Goal: Information Seeking & Learning: Compare options

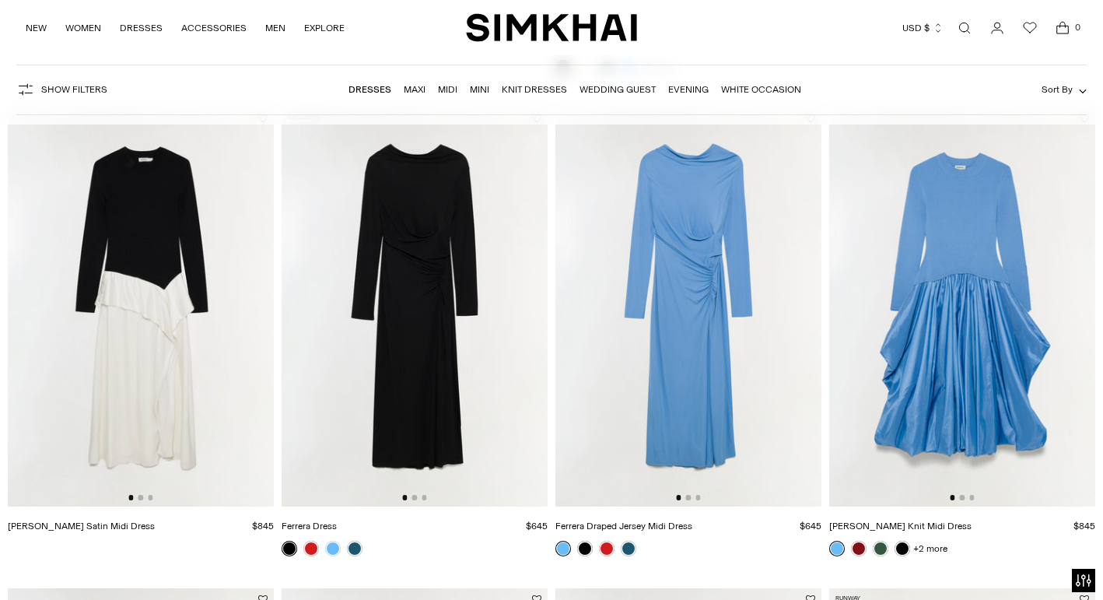
scroll to position [2053, 0]
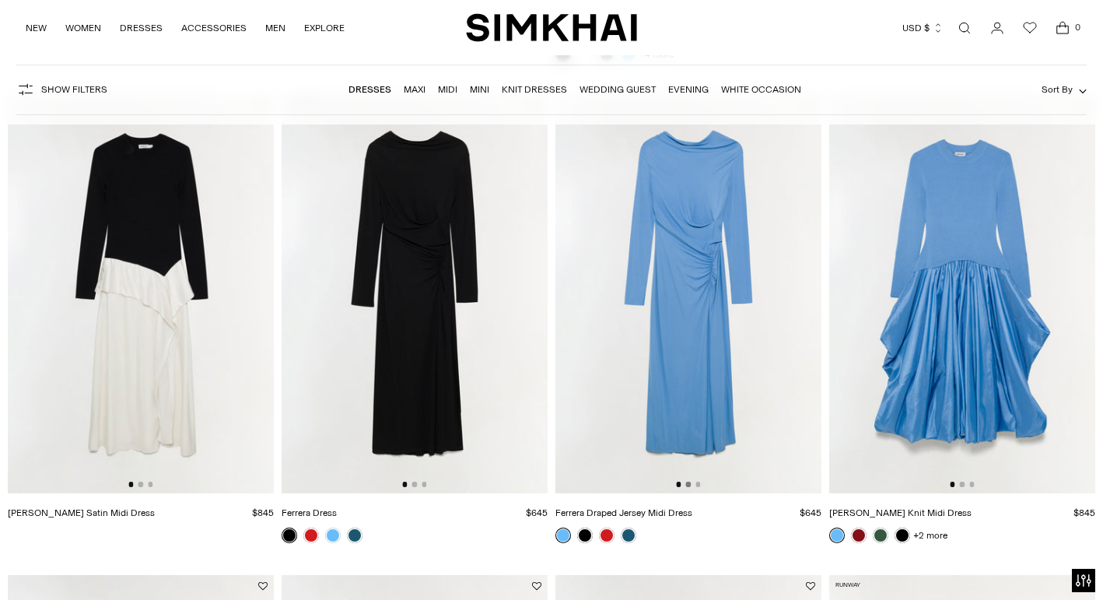
click at [688, 483] on button "Go to slide 2" at bounding box center [688, 483] width 5 height 5
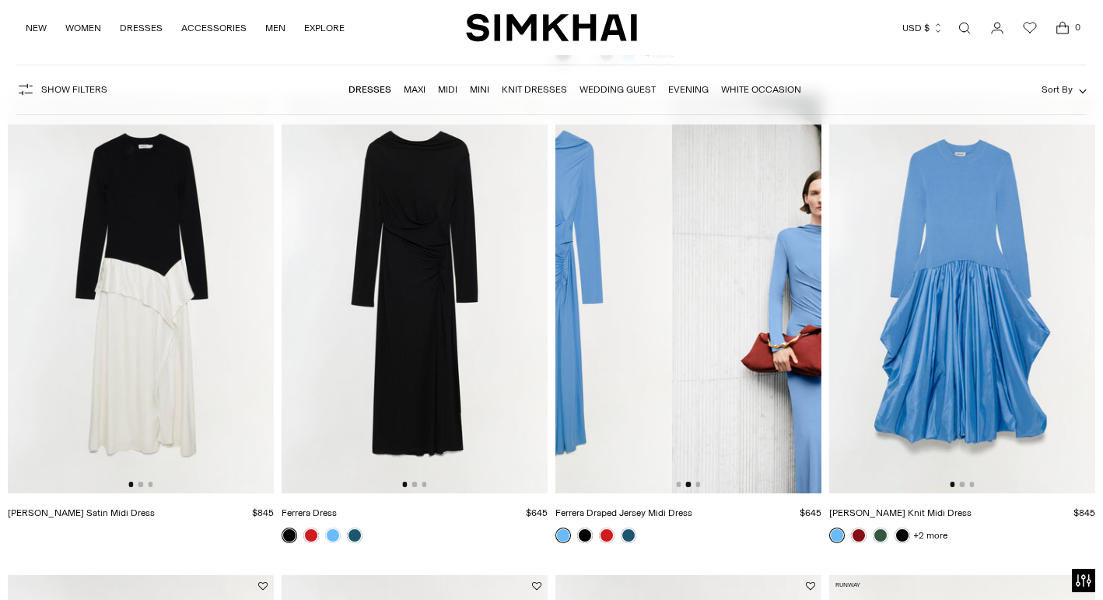
scroll to position [0, 266]
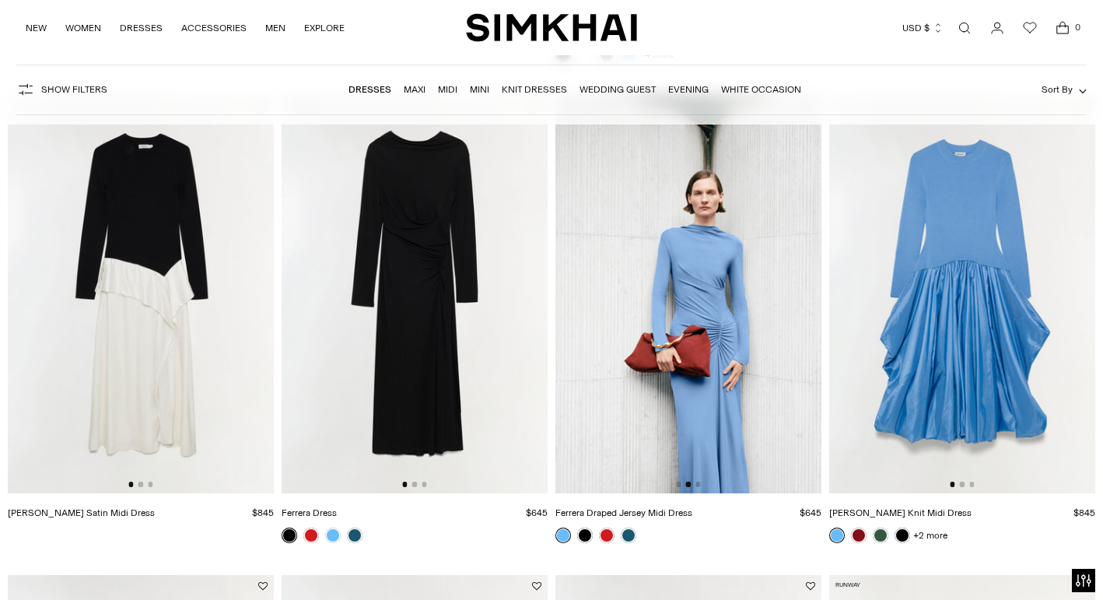
click at [700, 481] on img at bounding box center [688, 293] width 266 height 399
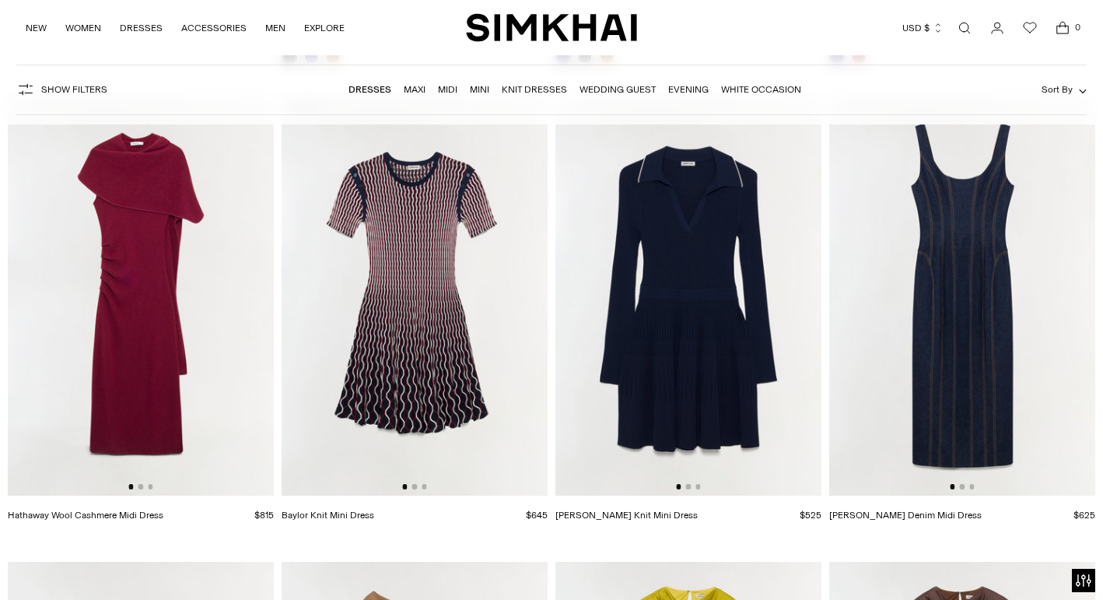
scroll to position [3492, 0]
click at [139, 489] on button "Go to slide 2" at bounding box center [140, 487] width 5 height 5
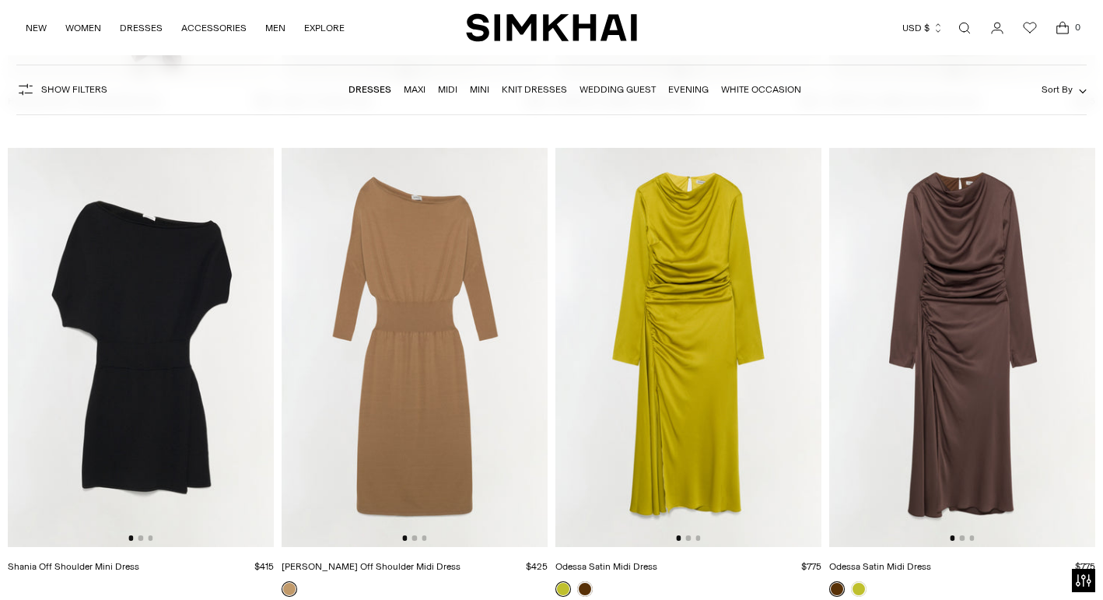
scroll to position [3912, 0]
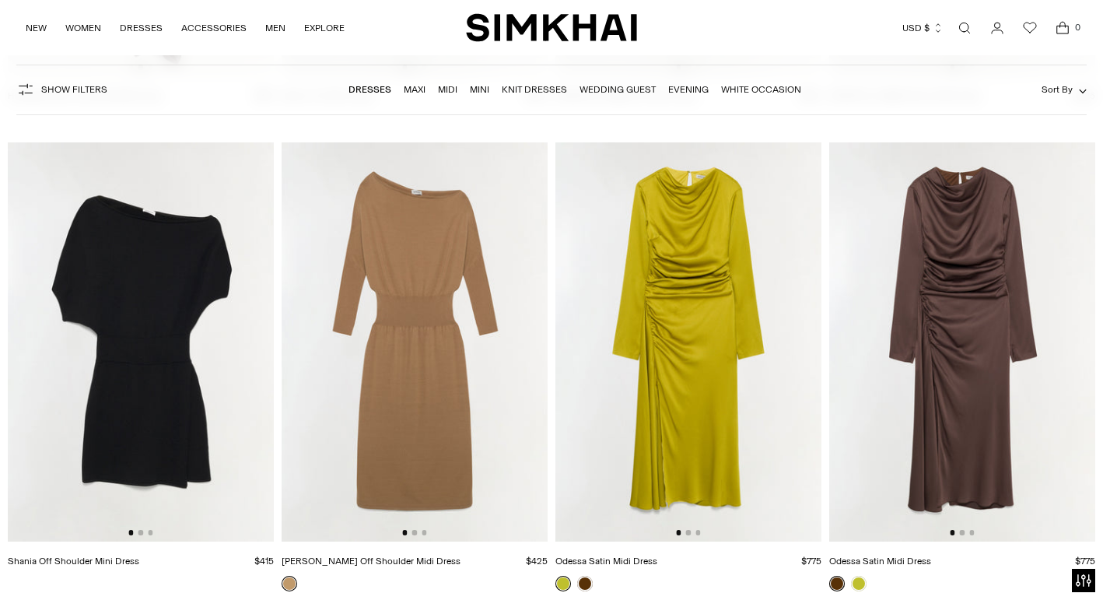
click at [964, 534] on div at bounding box center [962, 532] width 24 height 5
click at [964, 531] on button "Go to slide 2" at bounding box center [962, 532] width 5 height 5
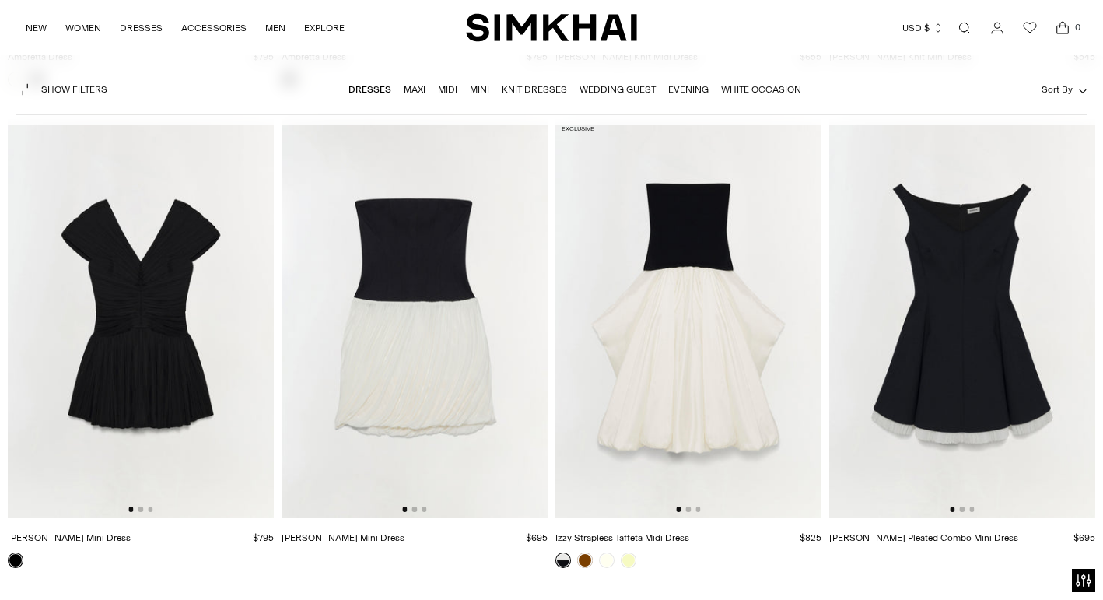
scroll to position [6345, 0]
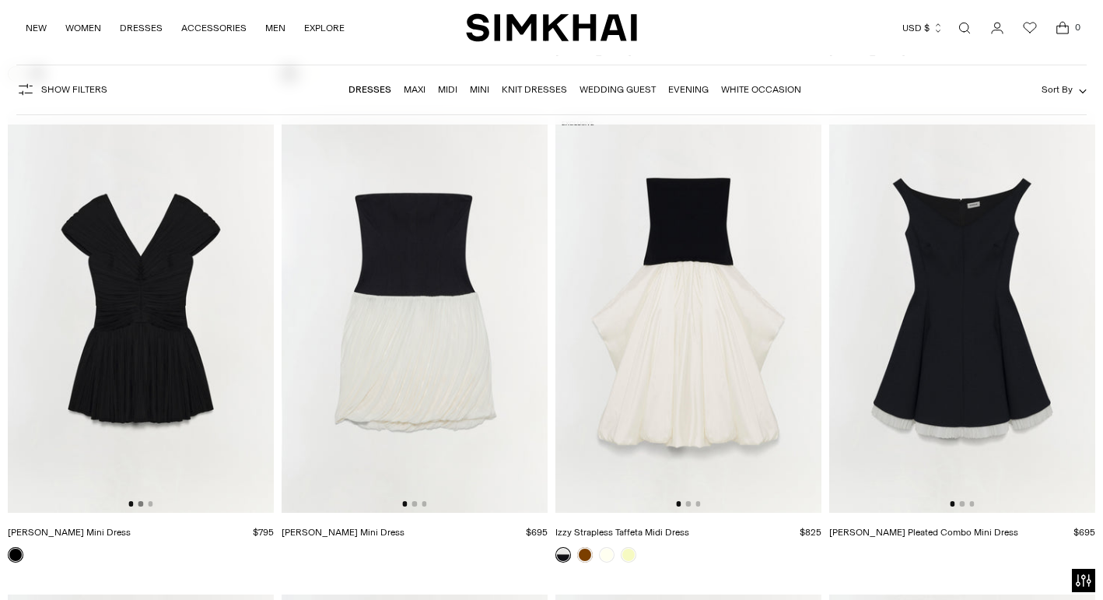
click at [140, 504] on button "Go to slide 2" at bounding box center [140, 503] width 5 height 5
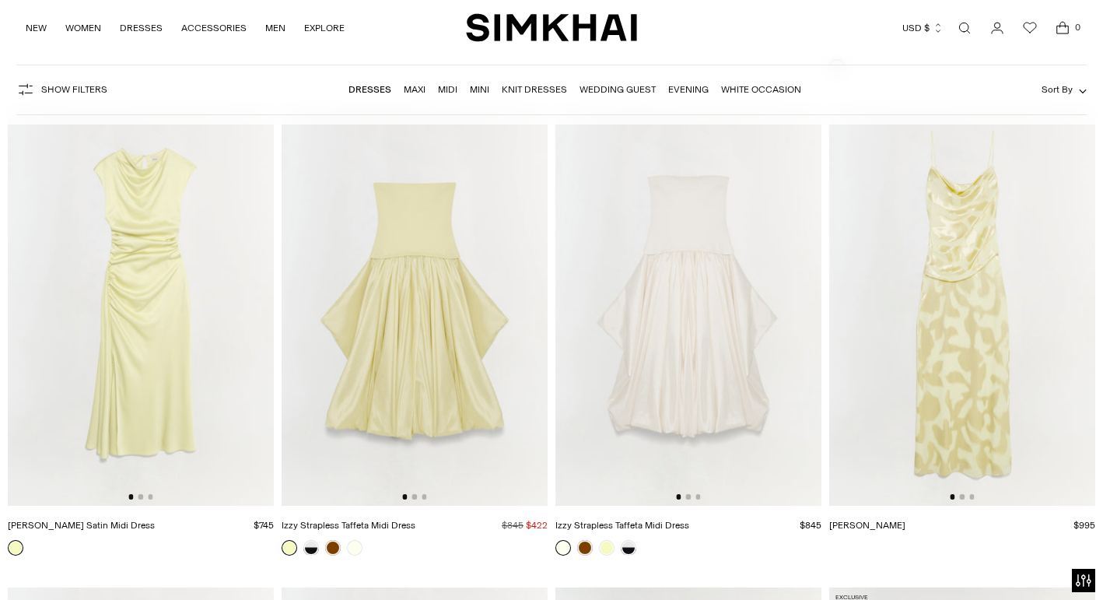
scroll to position [7319, 0]
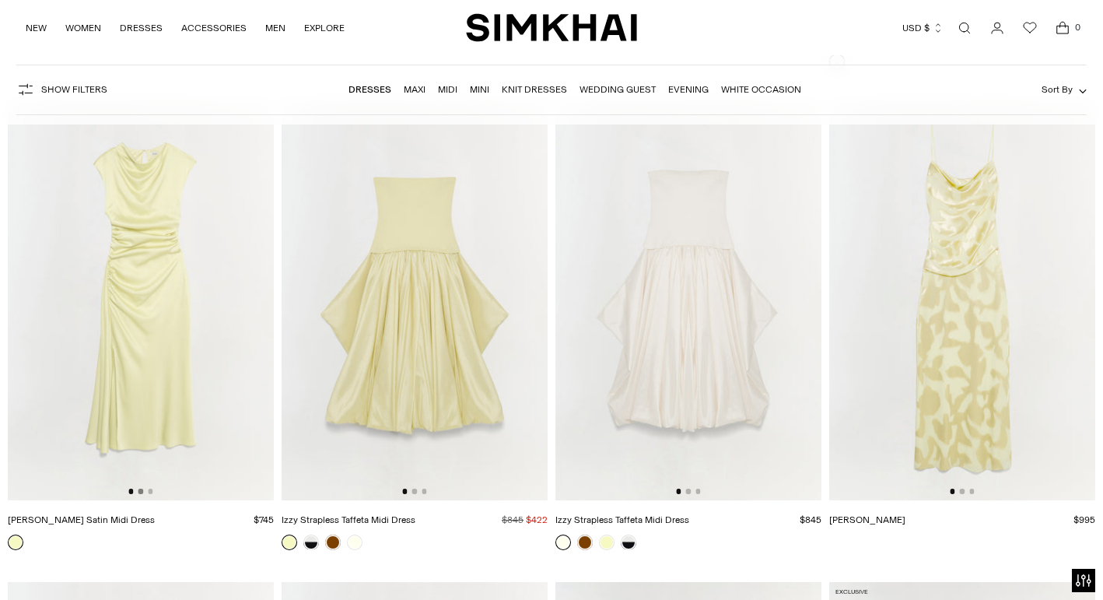
click at [140, 491] on button "Go to slide 2" at bounding box center [140, 490] width 5 height 5
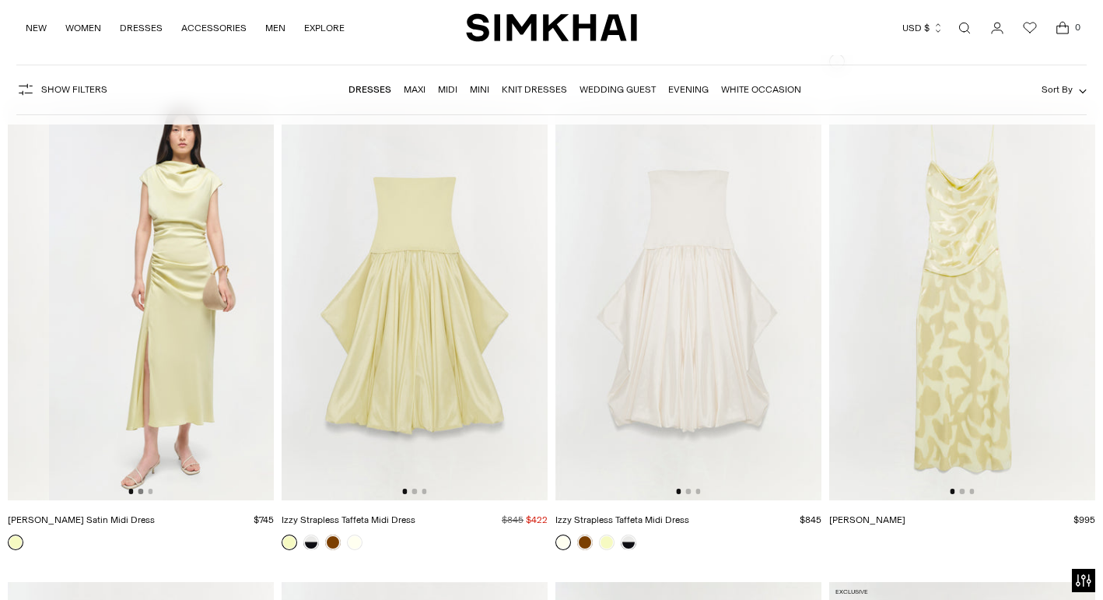
scroll to position [0, 266]
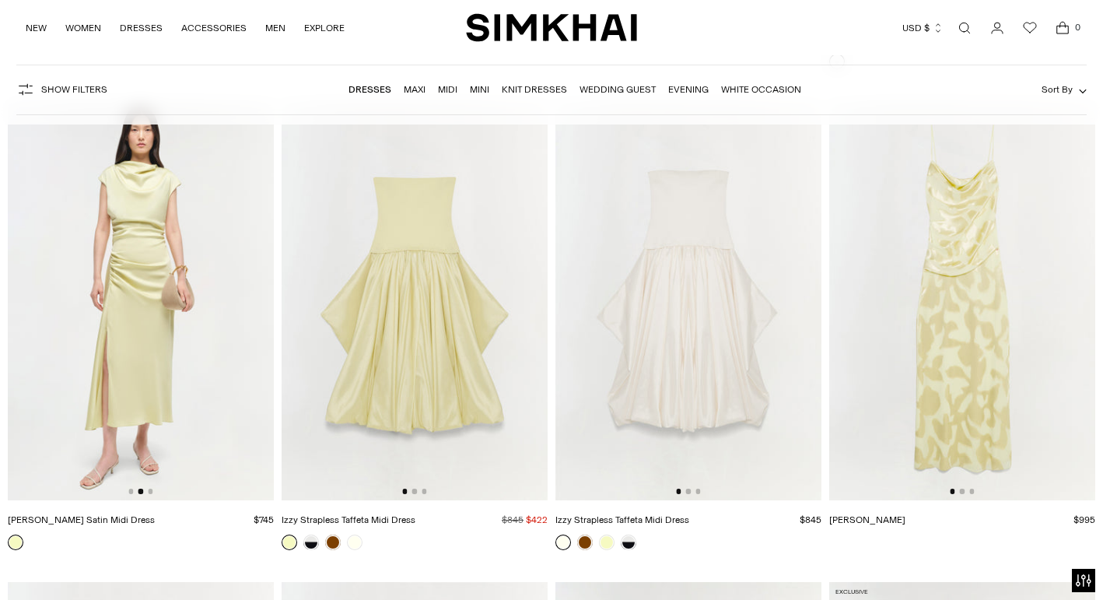
click at [150, 488] on img at bounding box center [141, 300] width 266 height 399
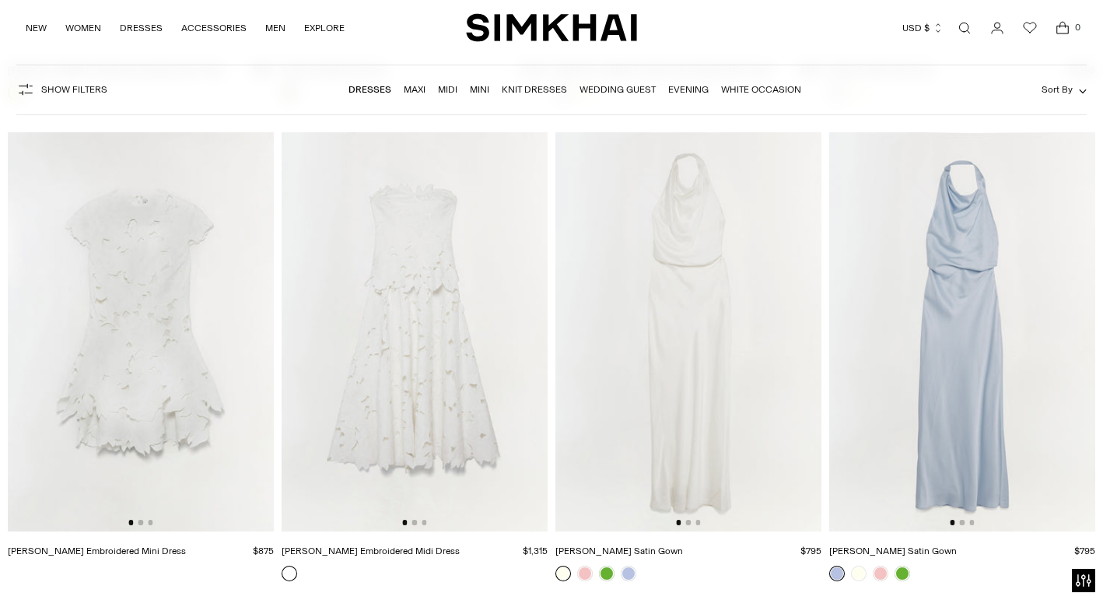
scroll to position [8757, 0]
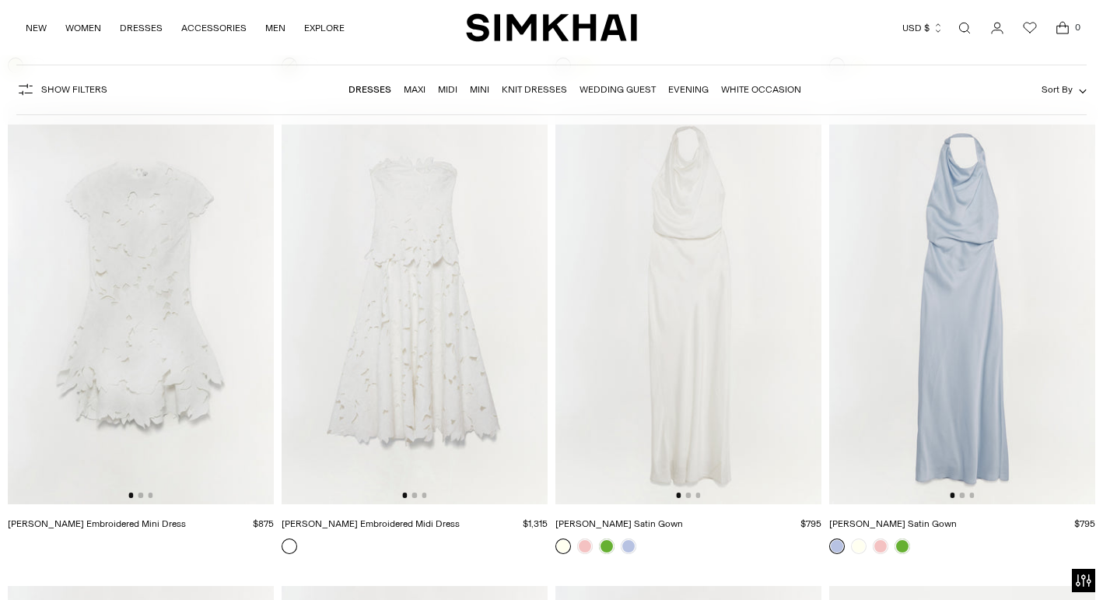
click at [961, 492] on img at bounding box center [962, 304] width 266 height 399
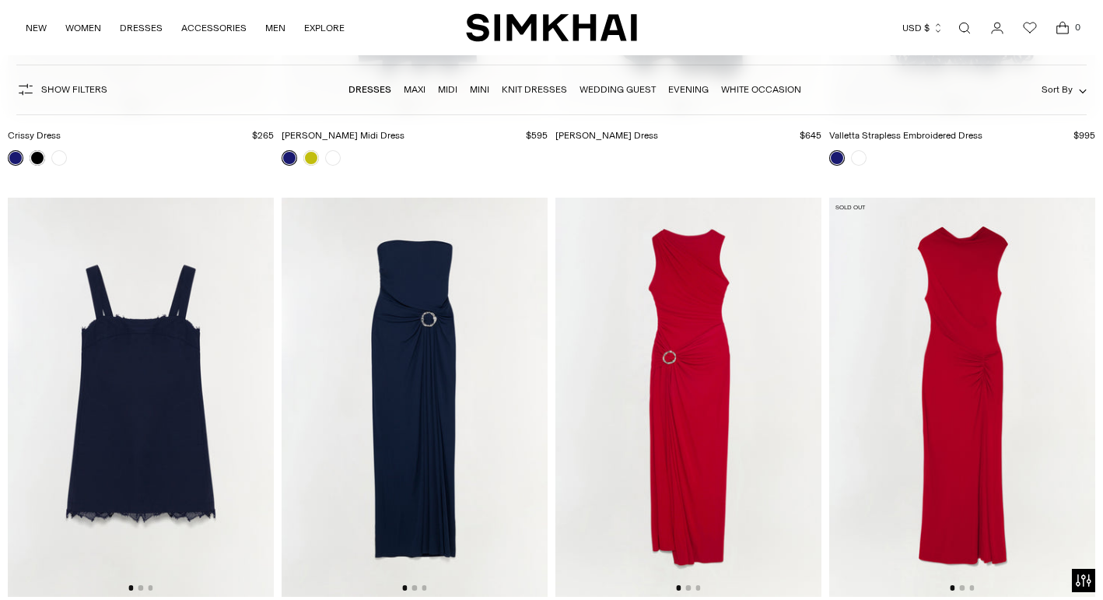
scroll to position [10201, 0]
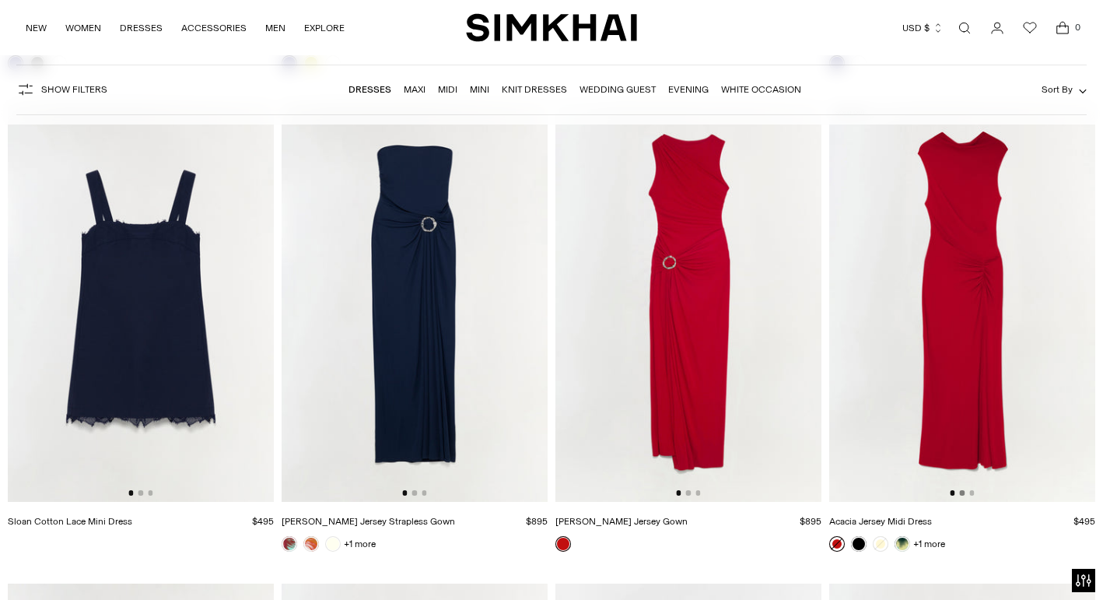
click at [962, 492] on button "Go to slide 2" at bounding box center [962, 492] width 5 height 5
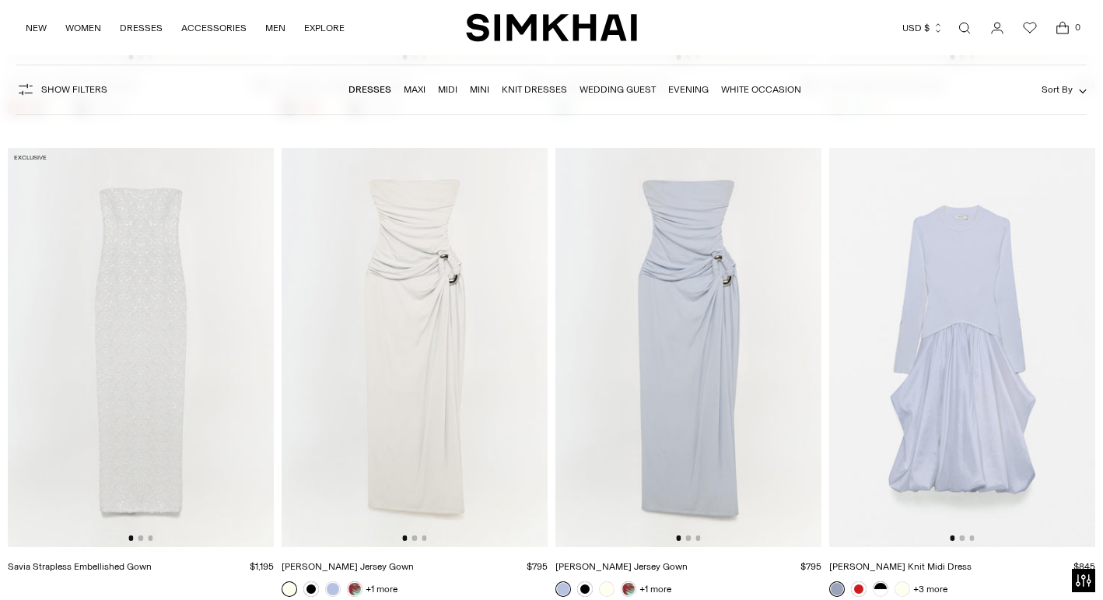
scroll to position [14502, 0]
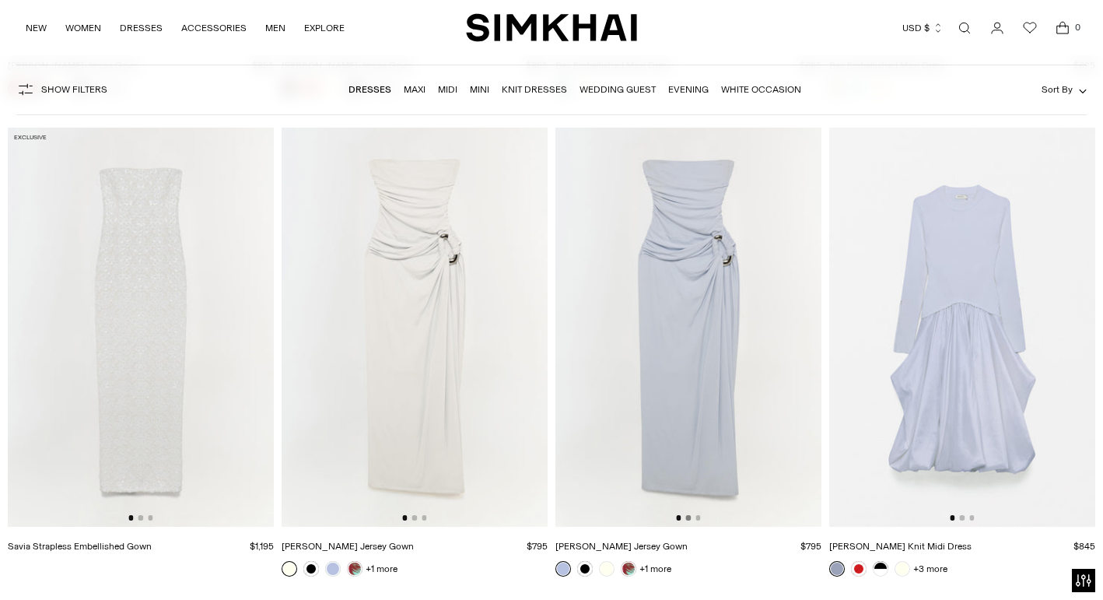
click at [689, 516] on button "Go to slide 2" at bounding box center [688, 517] width 5 height 5
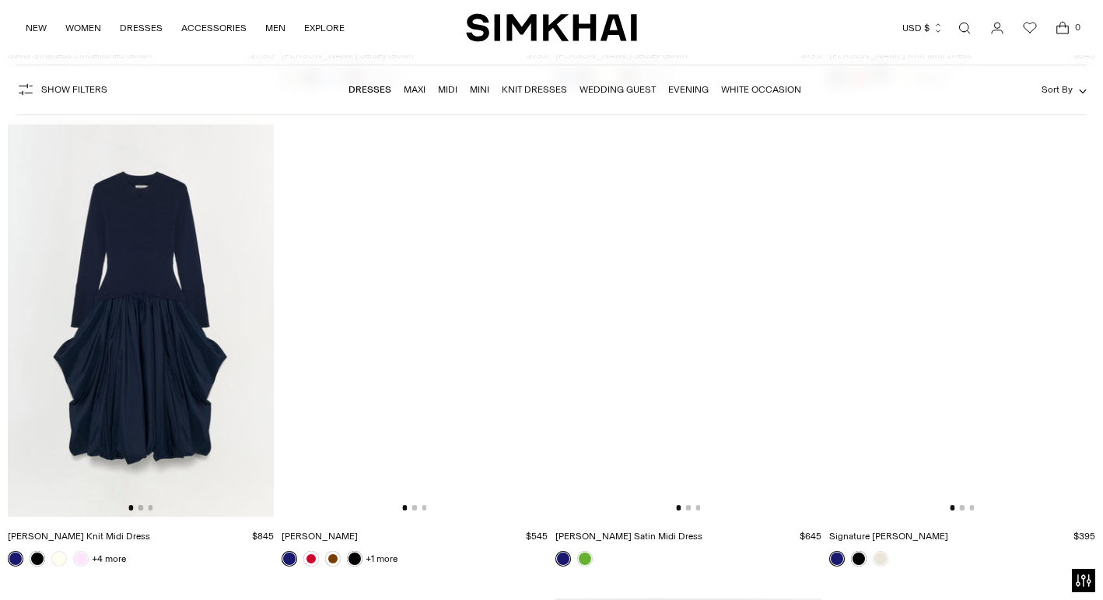
scroll to position [14992, 0]
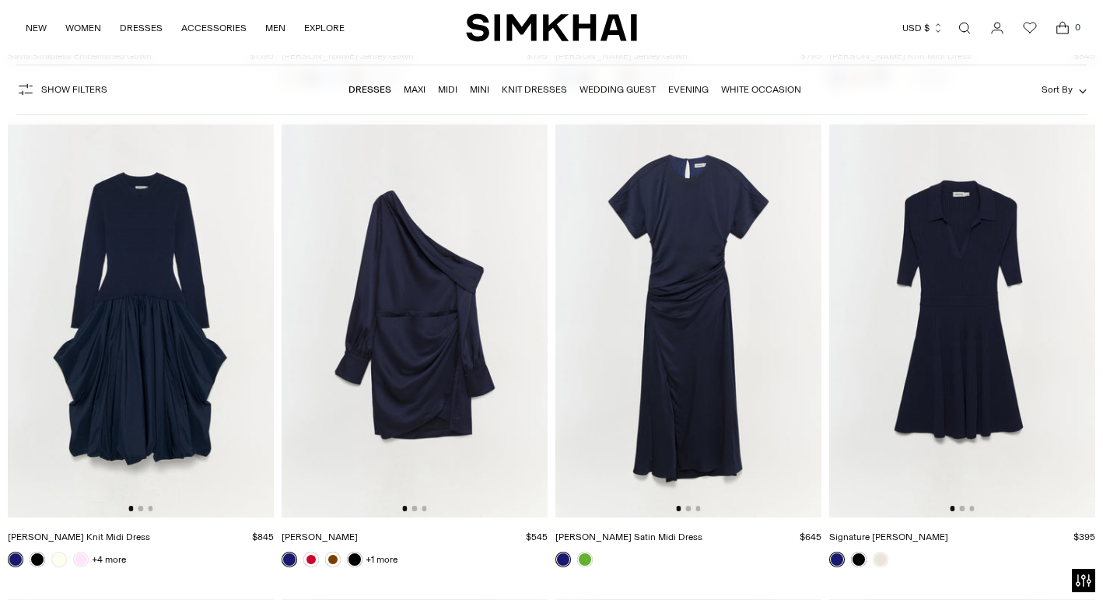
click at [688, 506] on img at bounding box center [688, 317] width 266 height 399
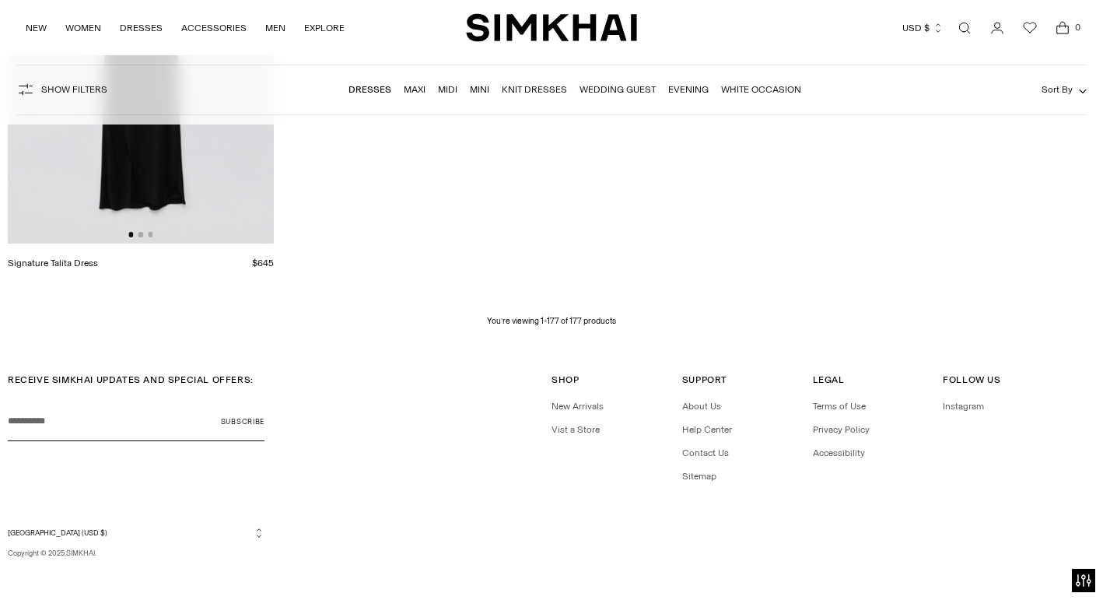
scroll to position [21509, 0]
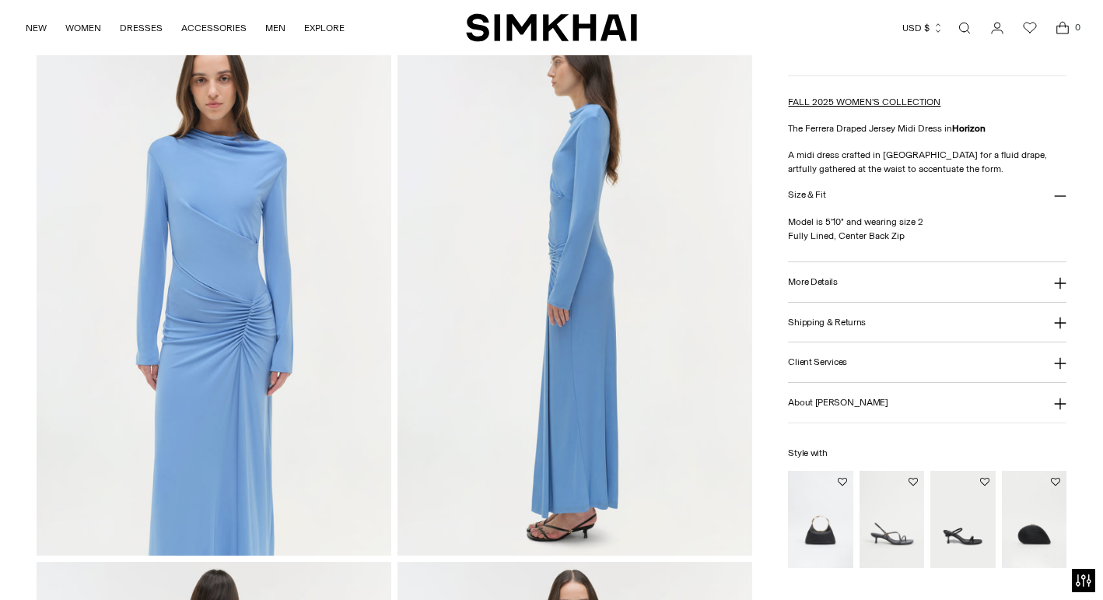
scroll to position [638, 0]
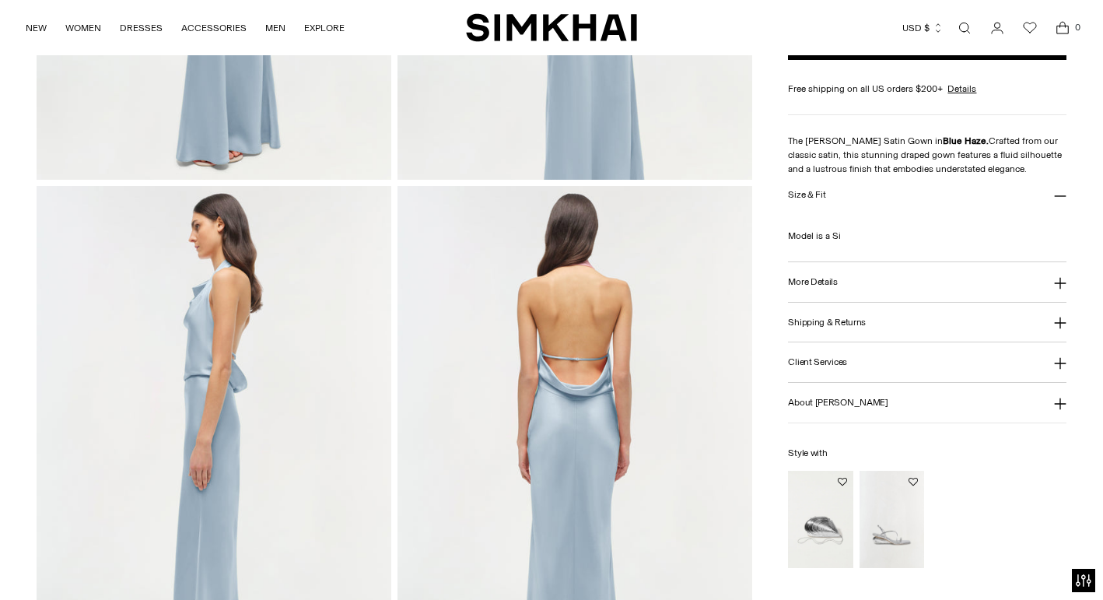
scroll to position [466, 0]
